Goal: Task Accomplishment & Management: Use online tool/utility

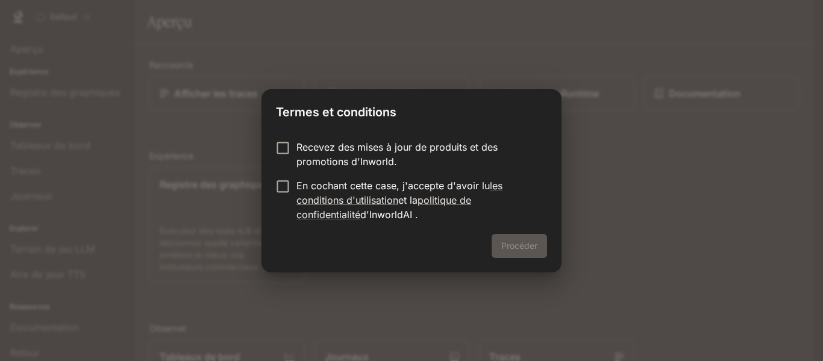
click at [389, 151] on font "Recevez des mises à jour de produits et des promotions d'Inworld." at bounding box center [397, 154] width 201 height 27
click at [359, 154] on p "Recevez des mises à jour de produits et des promotions d'Inworld." at bounding box center [417, 154] width 241 height 29
click at [348, 183] on font "En cochant cette case, j'accepte d'avoir lu" at bounding box center [394, 186] width 194 height 12
click at [517, 247] on font "Procéder" at bounding box center [520, 246] width 36 height 10
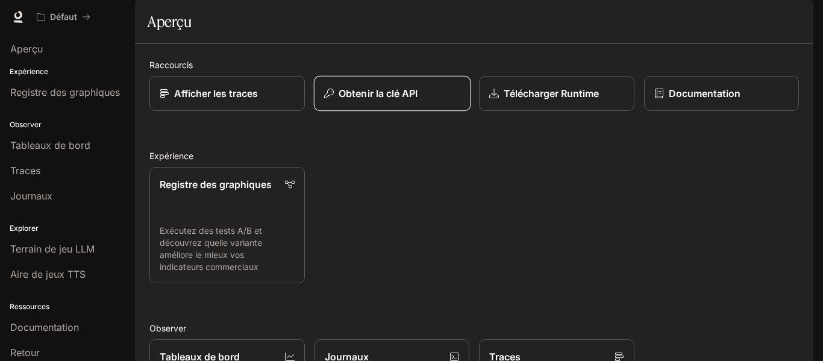
click at [346, 112] on button "Obtenir la clé API" at bounding box center [391, 94] width 157 height 36
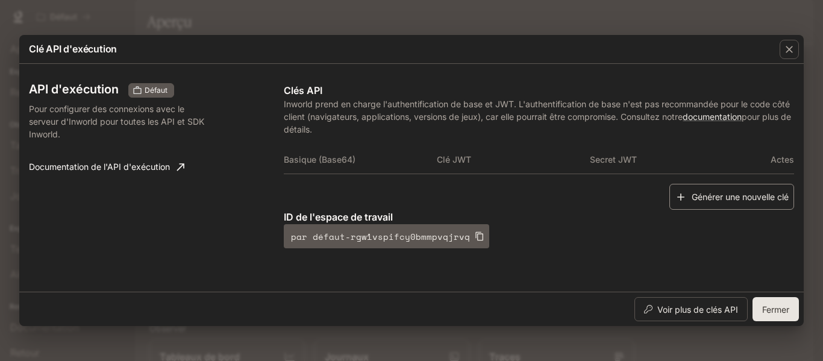
click at [692, 195] on font "Générer une nouvelle clé" at bounding box center [740, 197] width 97 height 10
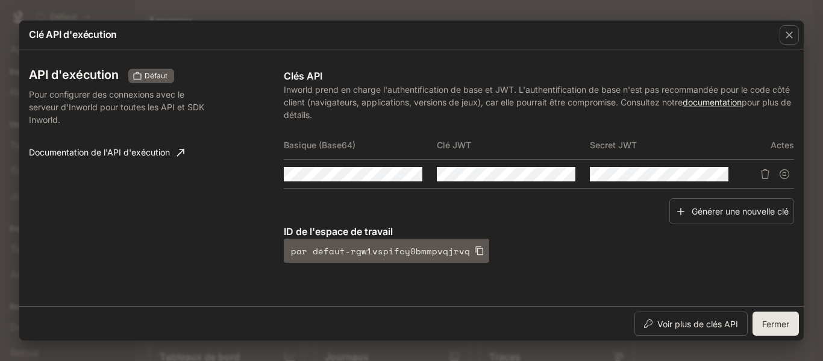
click at [529, 262] on div "ID de l'espace de travail par défaut-rgw1vspifcy0bmmpvqjrvq" at bounding box center [539, 243] width 511 height 39
click at [547, 177] on icon "button" at bounding box center [544, 174] width 10 height 10
click at [396, 172] on button "button" at bounding box center [390, 174] width 20 height 20
click at [691, 175] on button "button" at bounding box center [697, 174] width 20 height 20
click at [710, 316] on font "Voir plus de clés API" at bounding box center [698, 323] width 81 height 15
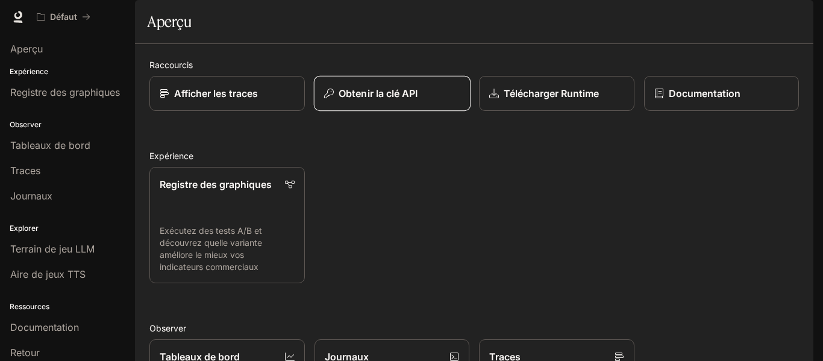
click at [357, 99] on font "Obtenir la clé API" at bounding box center [378, 93] width 79 height 12
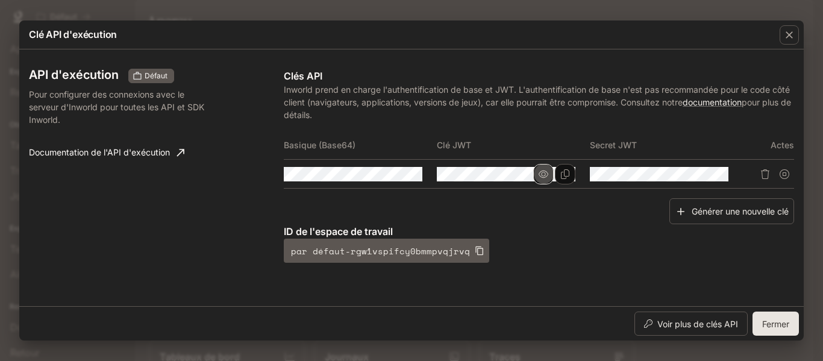
click at [552, 175] on button "button" at bounding box center [543, 174] width 20 height 20
click at [562, 174] on icon "Copier la clé" at bounding box center [566, 174] width 10 height 10
click at [703, 172] on button "button" at bounding box center [697, 174] width 20 height 20
click at [711, 172] on button "Copie secrète" at bounding box center [718, 174] width 20 height 20
click at [770, 329] on font "Fermer" at bounding box center [776, 324] width 27 height 10
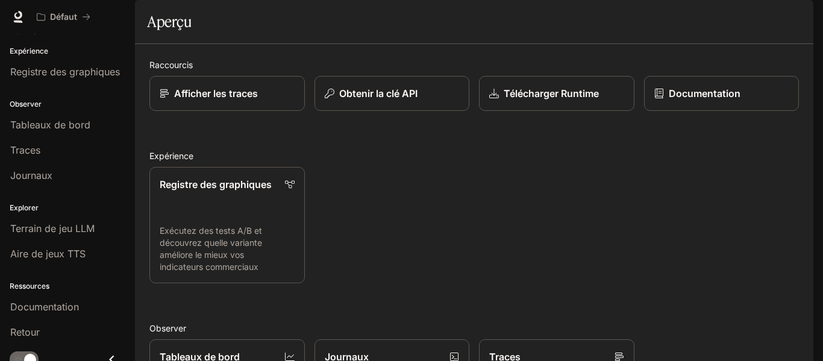
scroll to position [31, 0]
